Goal: Task Accomplishment & Management: Use online tool/utility

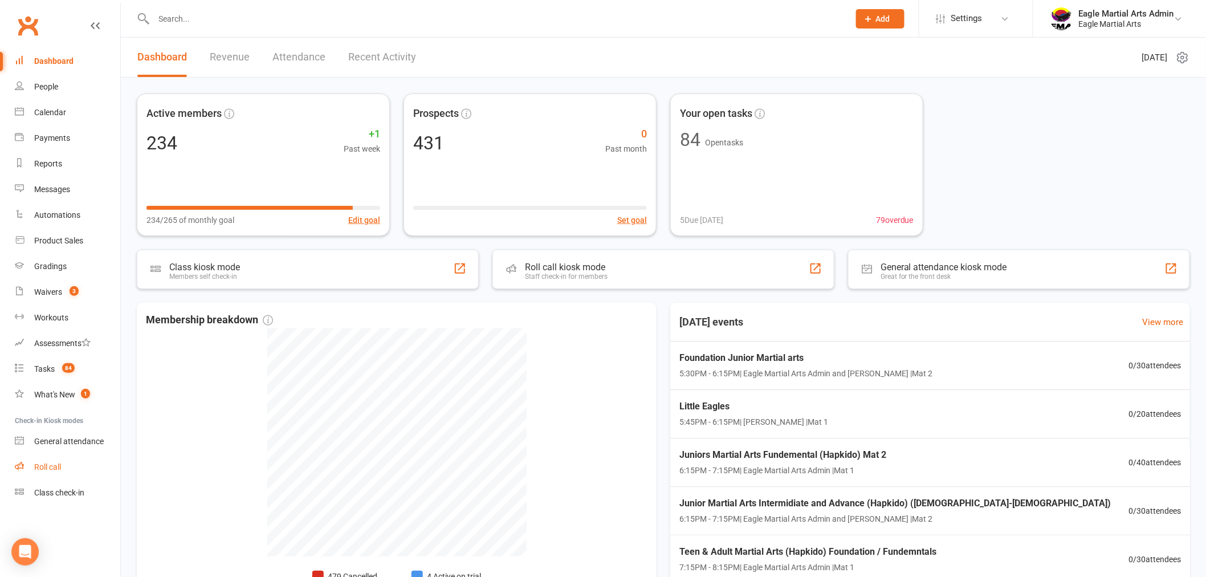
click at [52, 465] on div "Roll call" at bounding box center [47, 466] width 27 height 9
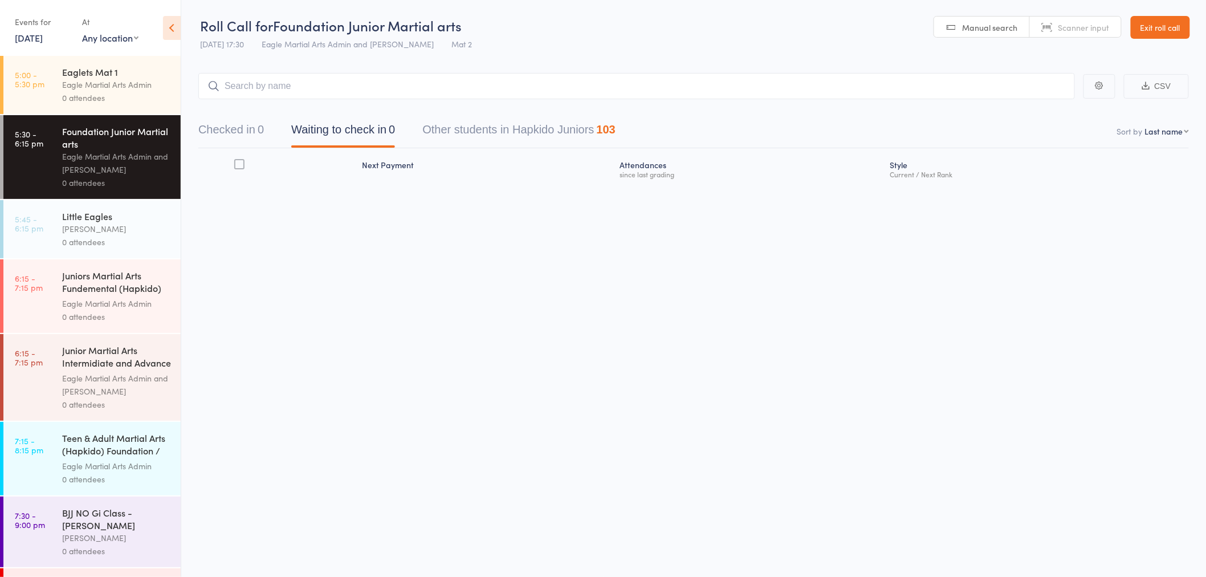
click at [55, 75] on link "5:00 - 5:30 pm Eaglets Mat 1 Eagle Martial Arts Admin 0 attendees" at bounding box center [91, 85] width 177 height 58
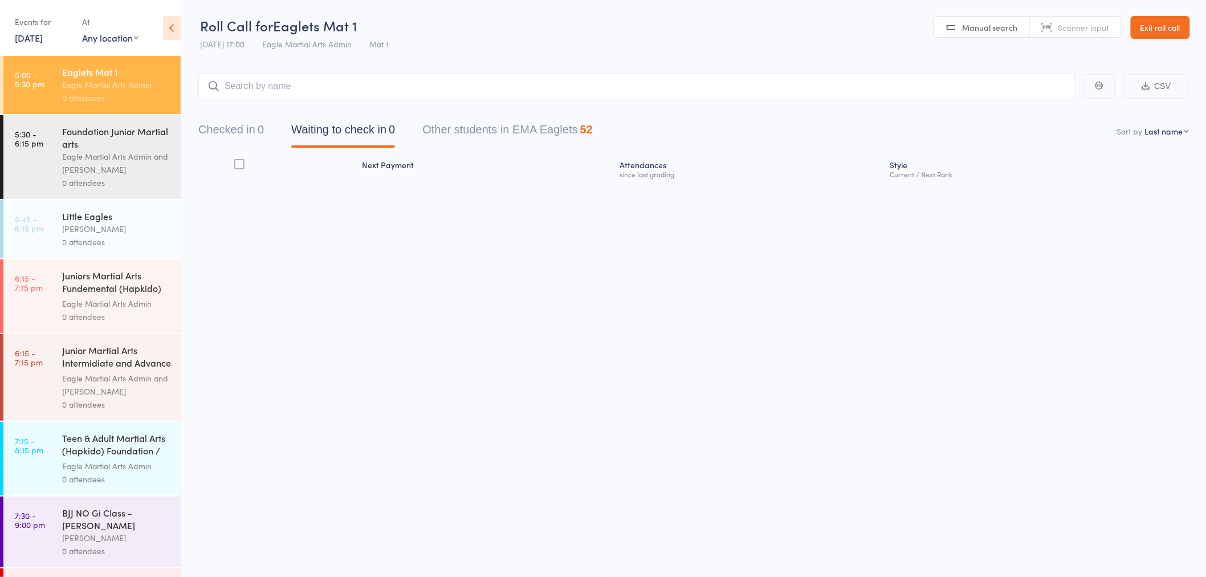
click at [327, 93] on input "search" at bounding box center [636, 86] width 877 height 26
type input "nora"
click at [279, 112] on div "Norah Moyo Drop in" at bounding box center [636, 110] width 875 height 26
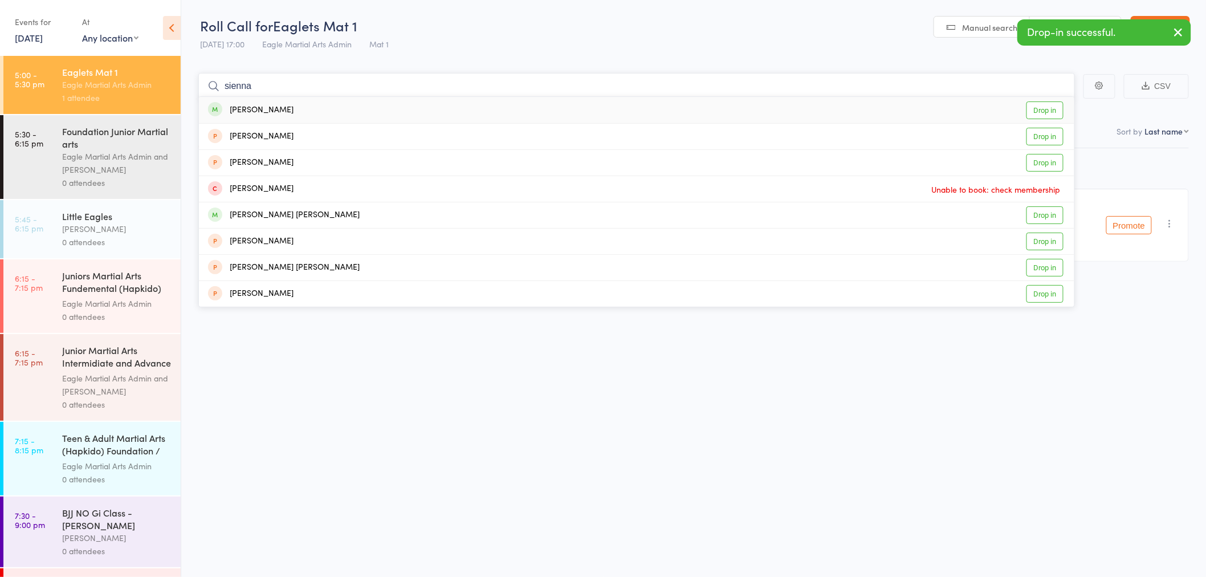
type input "sienna"
click at [278, 112] on div "Sienna Tidd Drop in" at bounding box center [636, 110] width 875 height 26
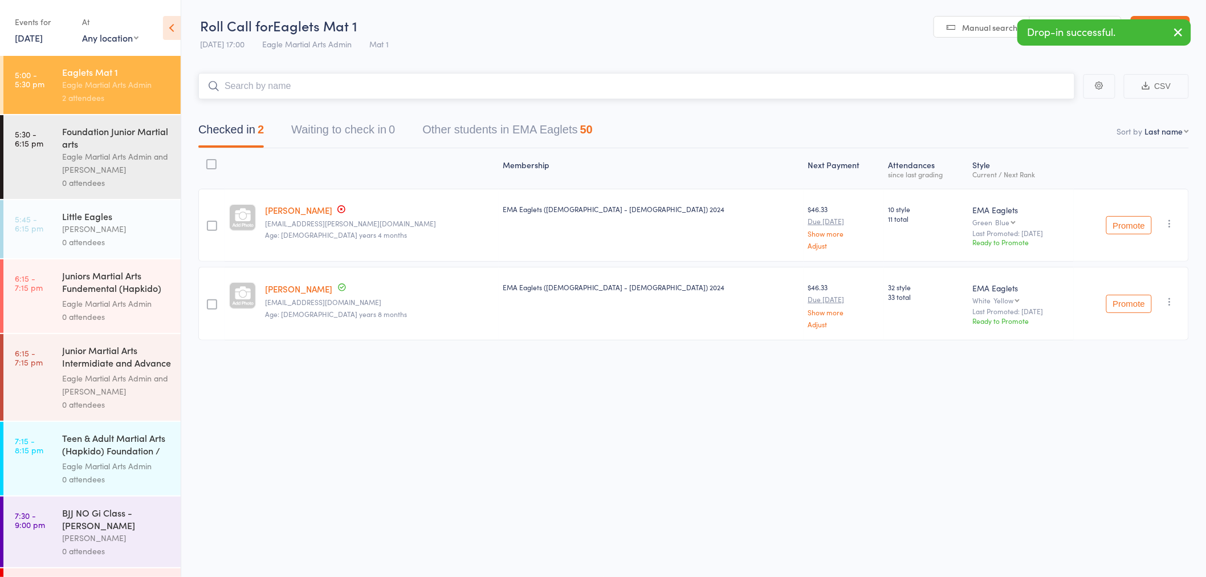
type input "f"
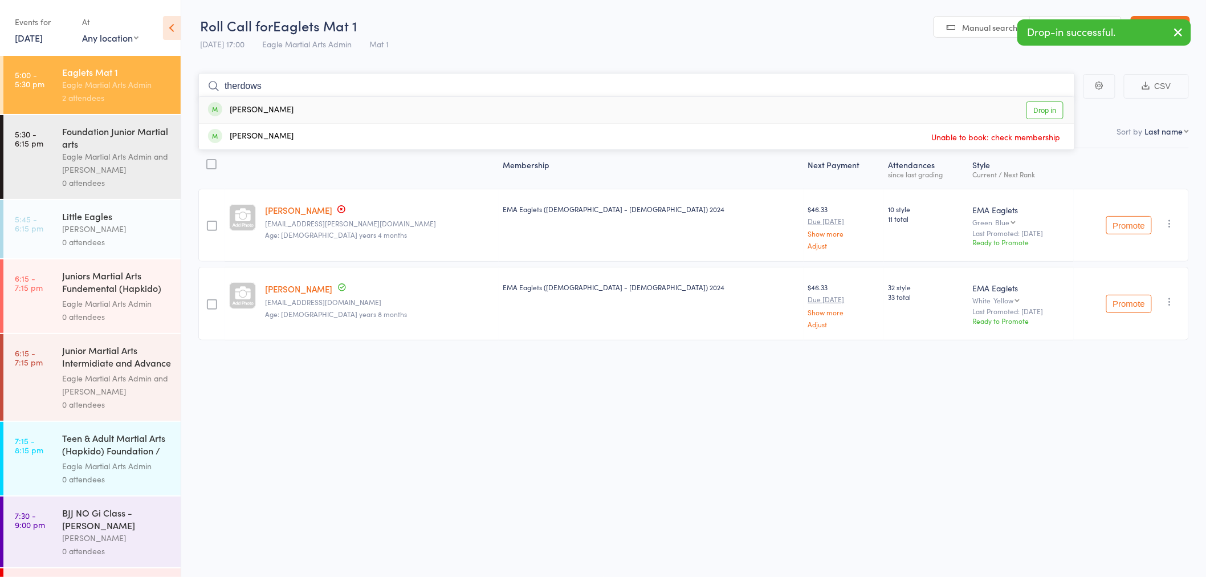
type input "therdows"
click at [278, 112] on div "Ferdows Ahmadi" at bounding box center [250, 110] width 85 height 13
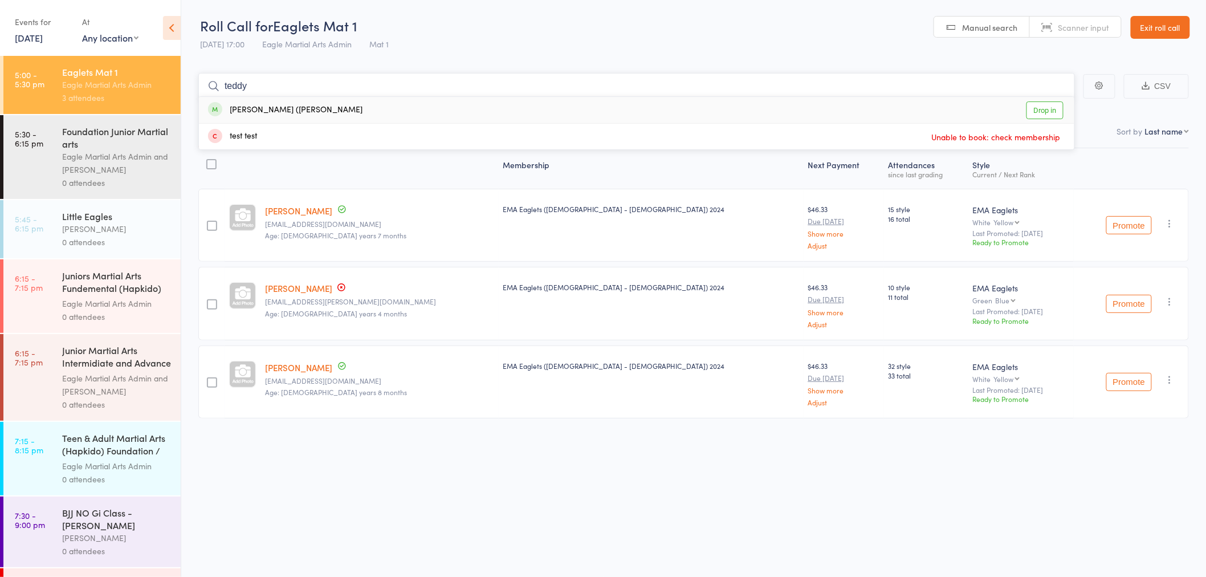
type input "teddy"
click at [278, 112] on div "Theodore (Teddy) Tsiakiris" at bounding box center [285, 110] width 154 height 13
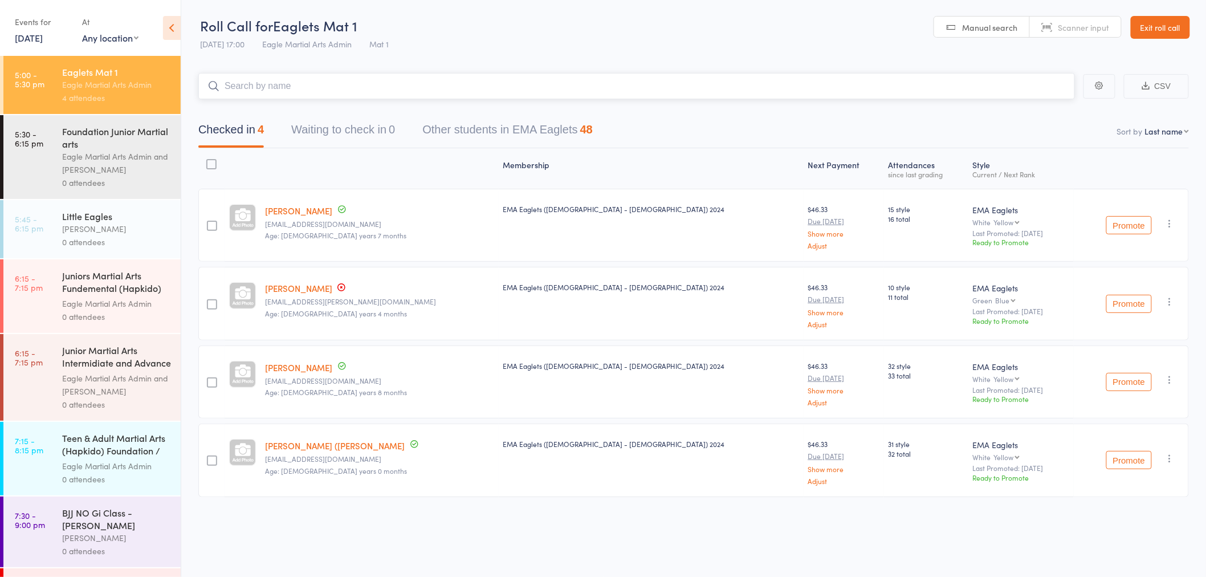
click at [268, 80] on input "search" at bounding box center [636, 86] width 877 height 26
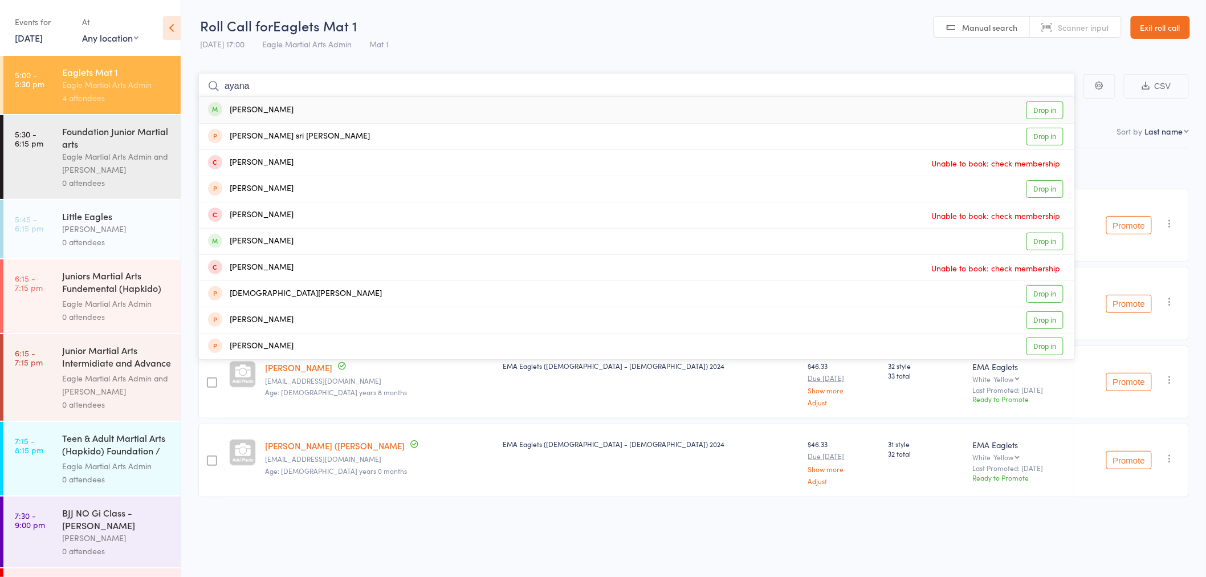
type input "ayana"
click at [260, 111] on div "Ayana Muruganandan" at bounding box center [250, 110] width 85 height 13
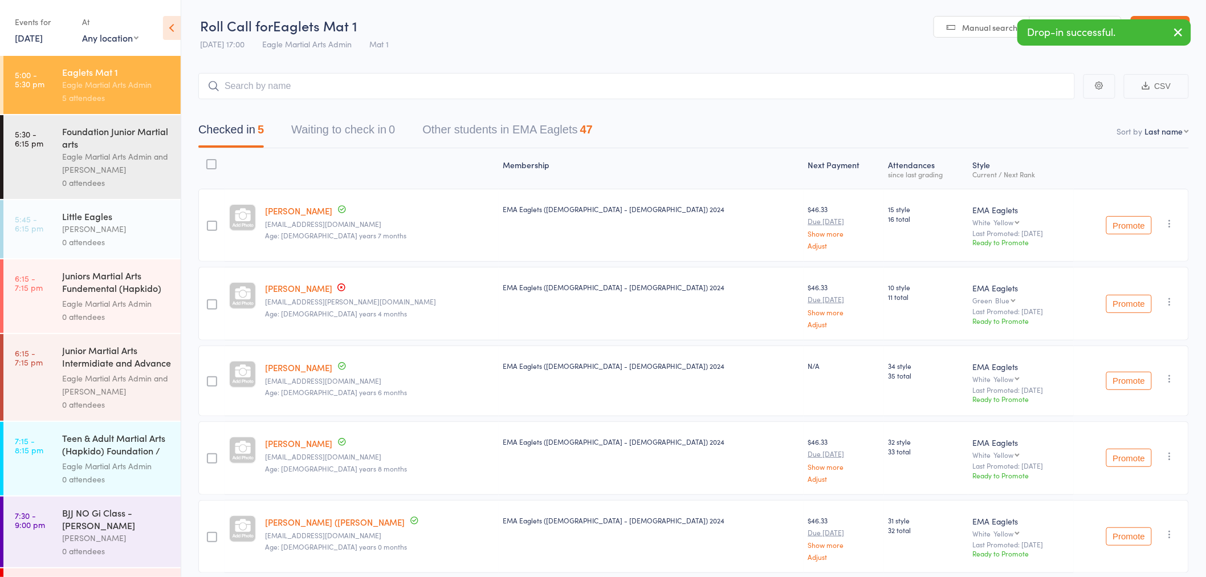
click at [454, 56] on main "CSV Checked in 5 Waiting to check in 0 Other students in EMA Eaglets 47 Sort by…" at bounding box center [693, 340] width 1025 height 568
click at [1179, 32] on icon "button" at bounding box center [1179, 32] width 14 height 14
click at [93, 230] on div "Alex Tse" at bounding box center [116, 228] width 109 height 13
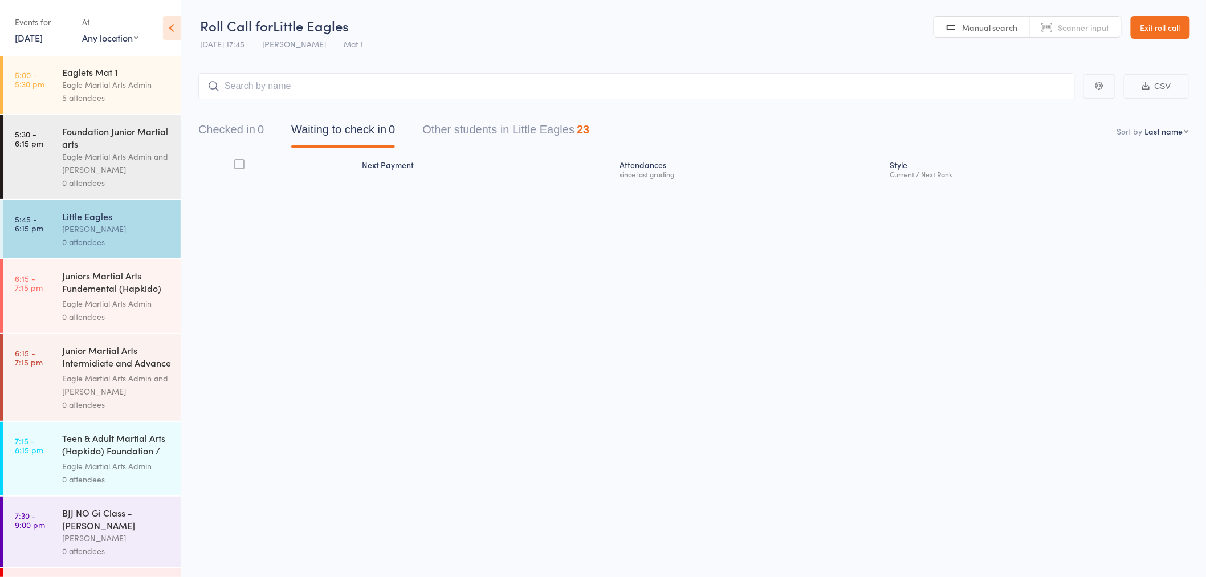
click at [1161, 24] on link "Exit roll call" at bounding box center [1160, 27] width 59 height 23
